Goal: Find contact information: Find contact information

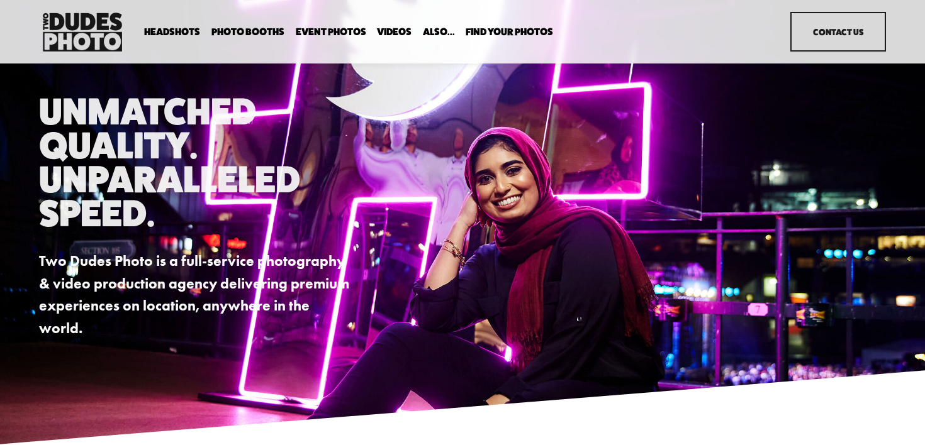
click at [174, 34] on span "Headshots" at bounding box center [172, 32] width 56 height 10
click at [0, 0] on span "Expo Headshots" at bounding box center [0, 0] width 0 height 0
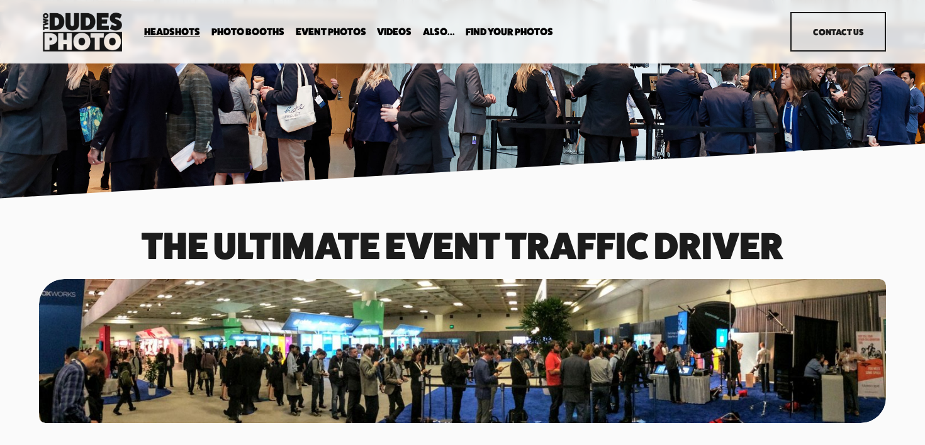
click at [837, 40] on link "Contact Us" at bounding box center [838, 32] width 96 height 40
